Goal: Transaction & Acquisition: Download file/media

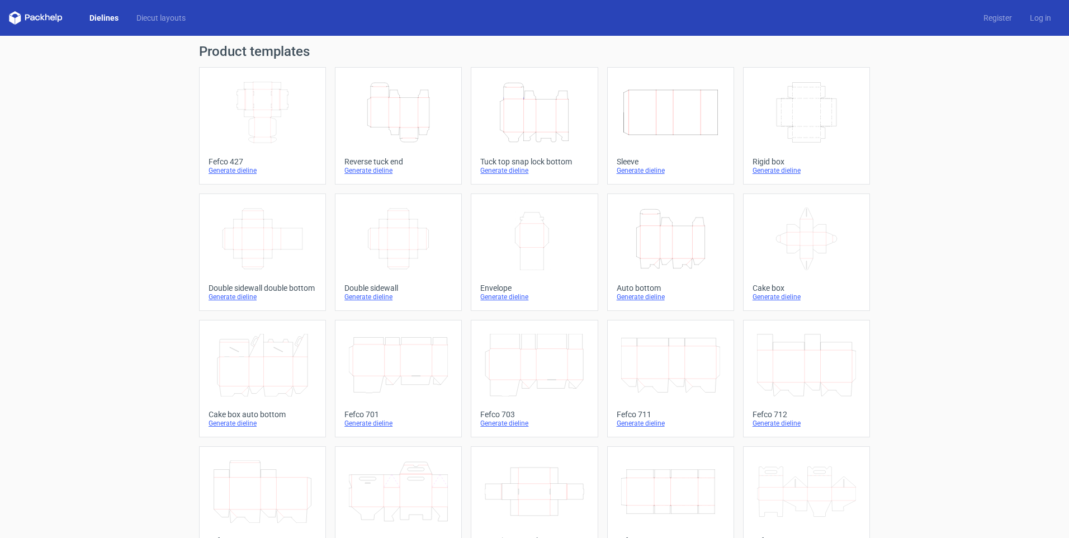
click at [263, 122] on icon "Width Depth Height" at bounding box center [262, 112] width 99 height 63
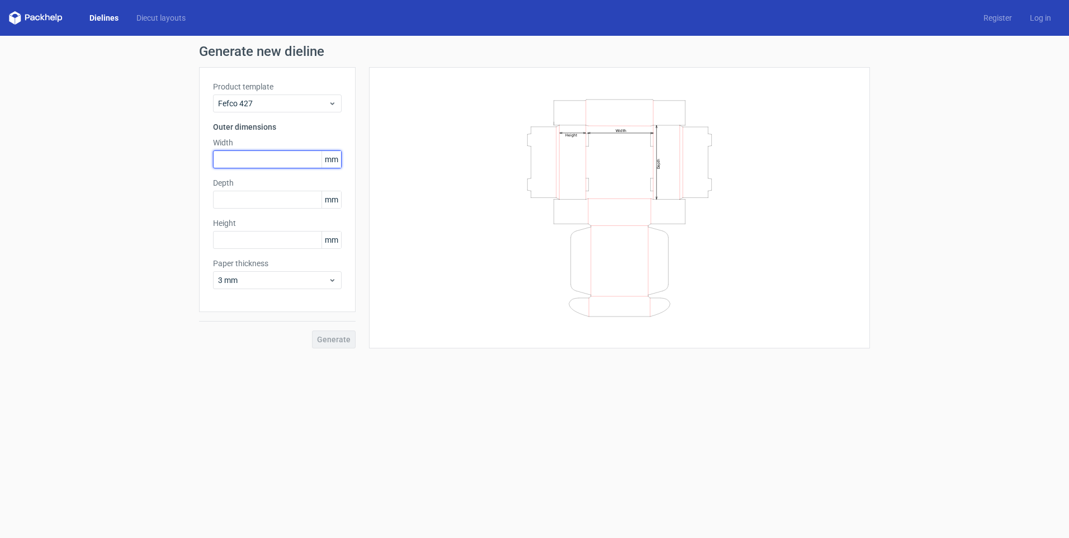
click at [265, 158] on input "text" at bounding box center [277, 159] width 129 height 18
type input "130"
type input "80"
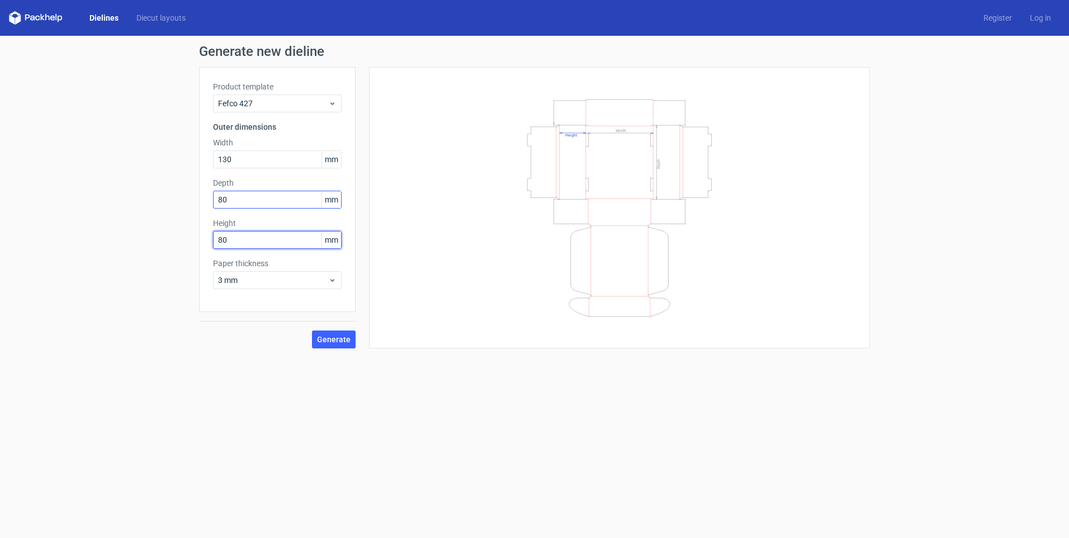
type input "80"
click at [333, 337] on span "Generate" at bounding box center [334, 340] width 34 height 8
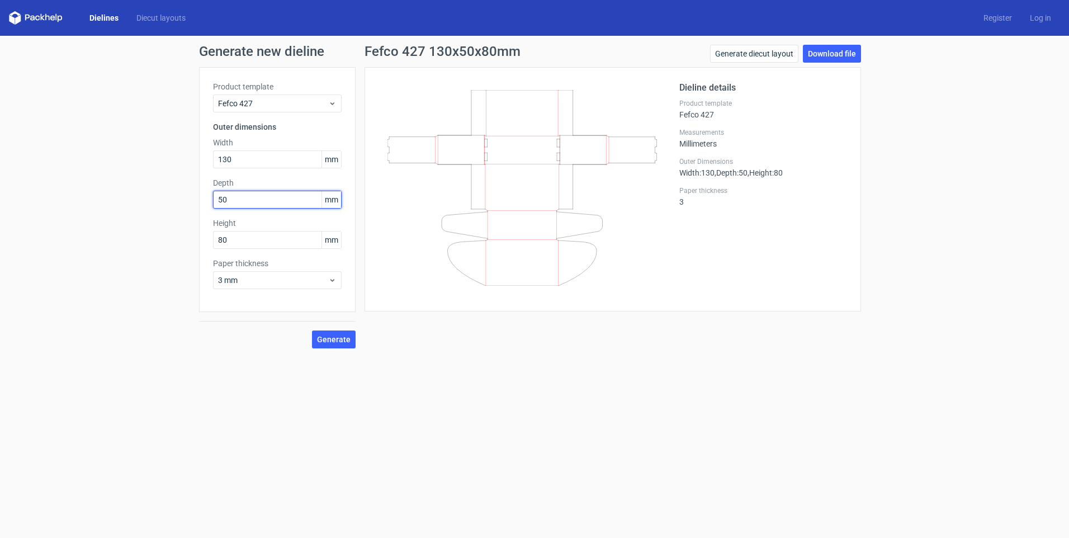
drag, startPoint x: 260, startPoint y: 202, endPoint x: 170, endPoint y: 216, distance: 90.6
click at [170, 216] on div "Generate new dieline Product template Fefco 427 Outer dimensions Width 130 mm D…" at bounding box center [534, 197] width 1069 height 322
click at [247, 202] on input "50" at bounding box center [277, 200] width 129 height 18
drag, startPoint x: 254, startPoint y: 199, endPoint x: 197, endPoint y: 209, distance: 58.0
click at [197, 209] on div "Generate new dieline Product template Fefco 427 Outer dimensions Width 130 mm D…" at bounding box center [534, 197] width 1069 height 322
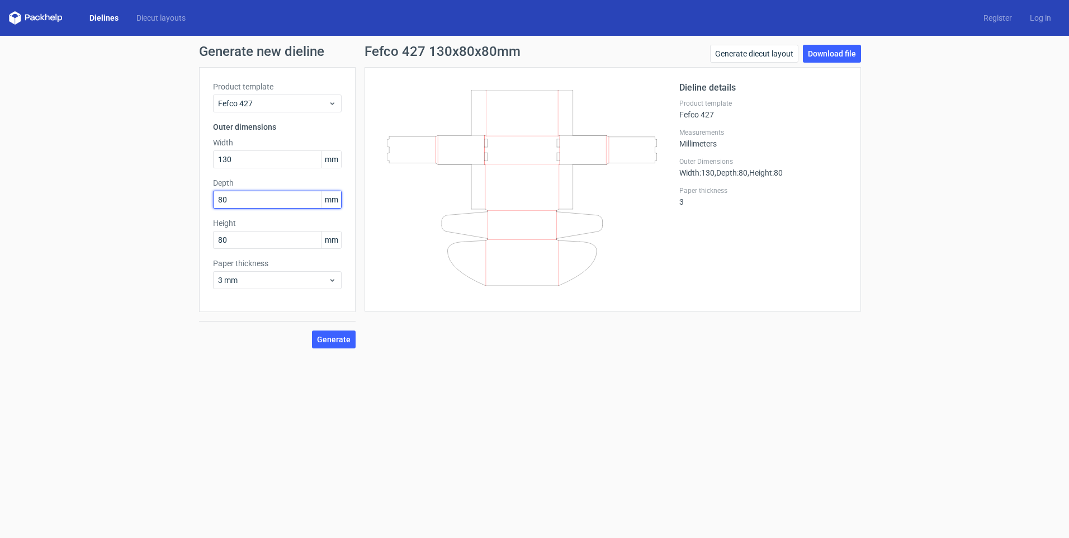
type input "80"
type input "50"
click at [347, 339] on span "Generate" at bounding box center [334, 340] width 34 height 8
click at [338, 336] on span "Generate" at bounding box center [334, 340] width 34 height 8
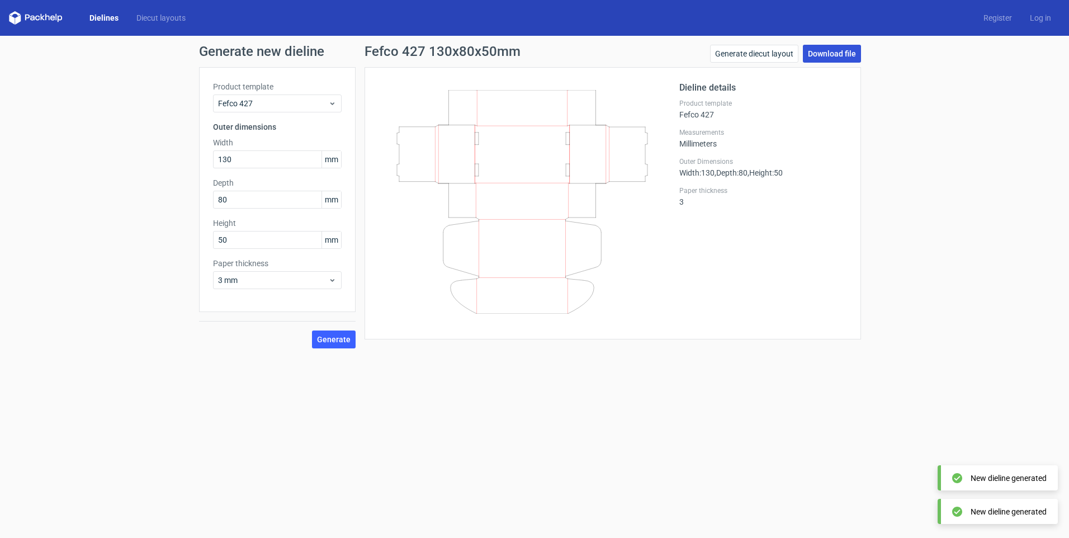
click at [843, 51] on link "Download file" at bounding box center [832, 54] width 58 height 18
